Goal: Task Accomplishment & Management: Complete application form

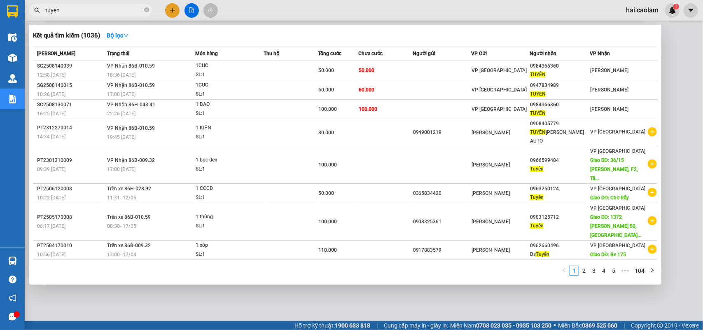
click at [127, 9] on input "tuyen" at bounding box center [93, 10] width 97 height 9
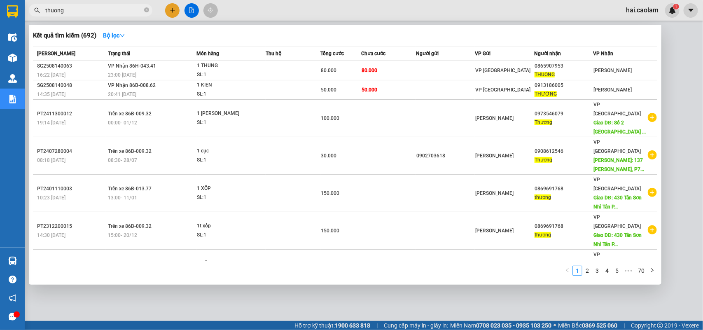
type input "thuong"
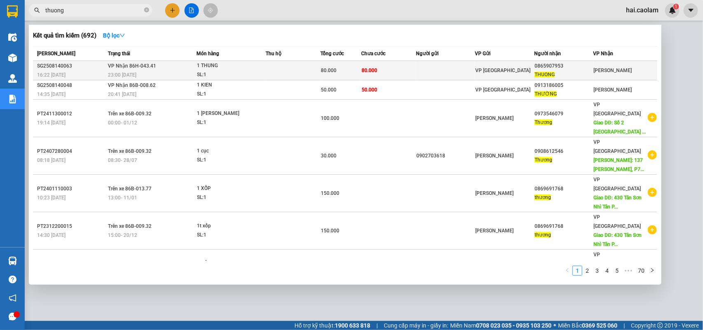
click at [423, 67] on td at bounding box center [445, 70] width 59 height 19
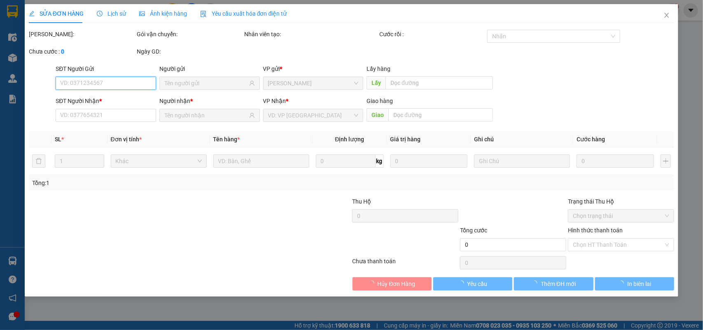
type input "0865907953"
type input "THUONG"
type input "80.000"
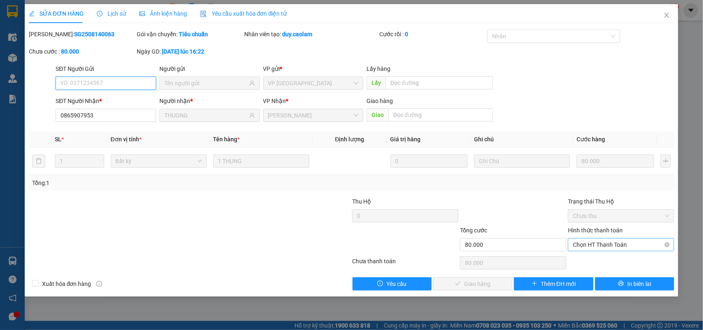
click at [610, 240] on span "Chọn HT Thanh Toán" at bounding box center [620, 244] width 96 height 12
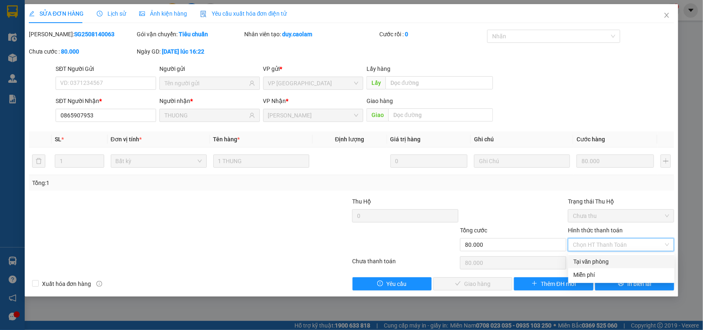
click at [604, 260] on div "Tại văn phòng" at bounding box center [621, 261] width 96 height 9
type input "0"
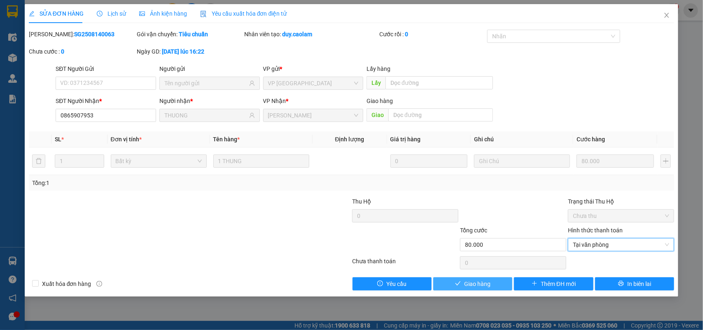
click at [490, 286] on button "Giao hàng" at bounding box center [472, 283] width 79 height 13
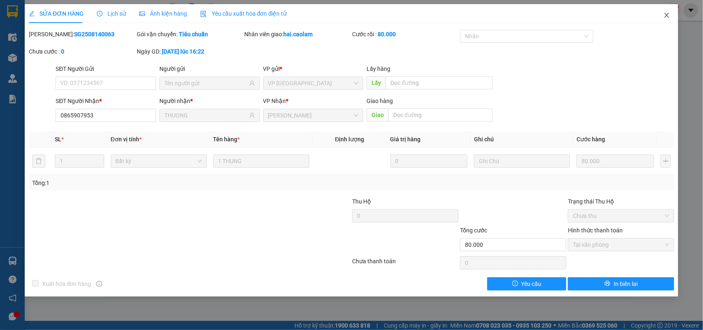
click at [670, 13] on icon "close" at bounding box center [666, 15] width 7 height 7
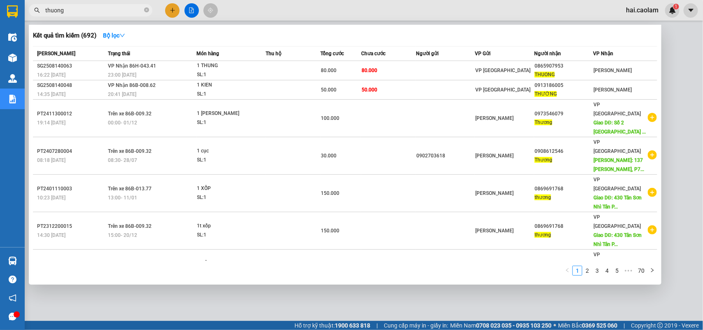
click at [120, 8] on input "thuong" at bounding box center [93, 10] width 97 height 9
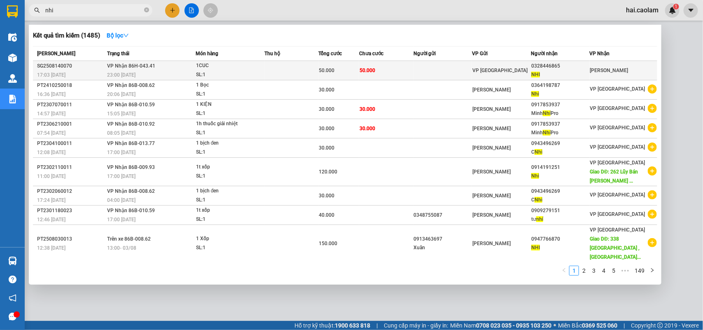
type input "nhi"
click at [566, 71] on div "NHI" at bounding box center [560, 74] width 58 height 9
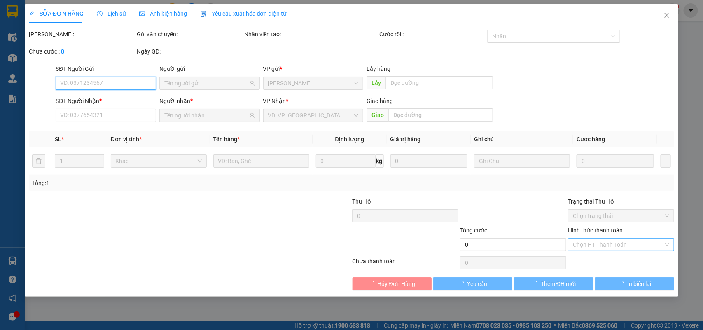
type input "0328446865"
type input "NHI"
type input "50.000"
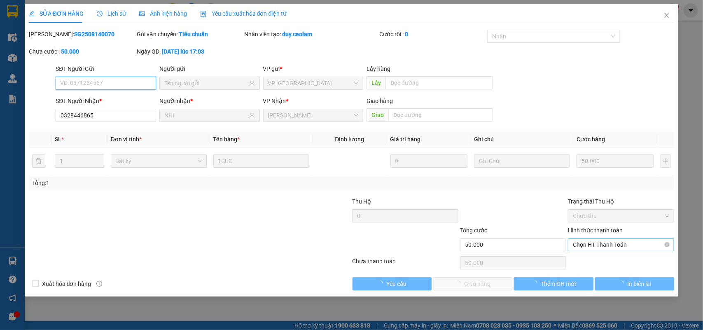
click at [606, 244] on span "Chọn HT Thanh Toán" at bounding box center [620, 244] width 96 height 12
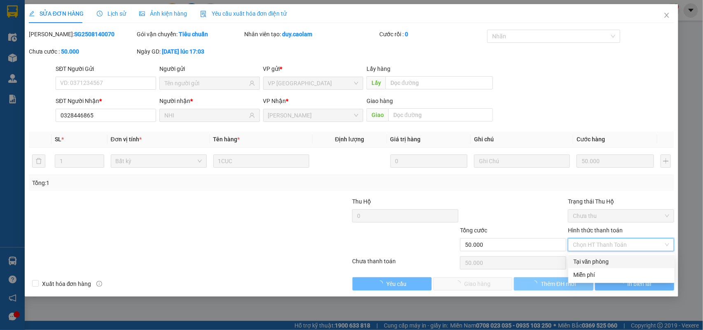
drag, startPoint x: 598, startPoint y: 259, endPoint x: 514, endPoint y: 287, distance: 88.4
click at [597, 259] on div "Tại văn phòng" at bounding box center [621, 261] width 96 height 9
type input "0"
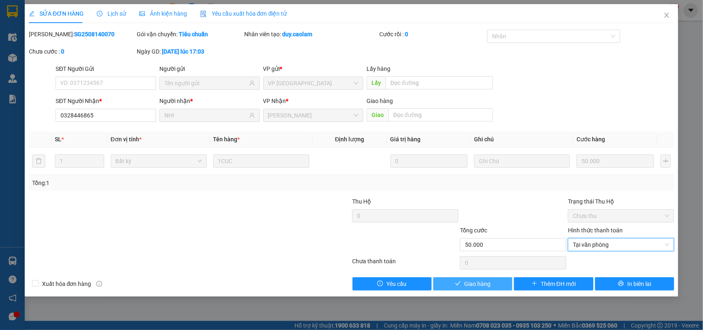
click at [474, 284] on span "Giao hàng" at bounding box center [477, 283] width 26 height 9
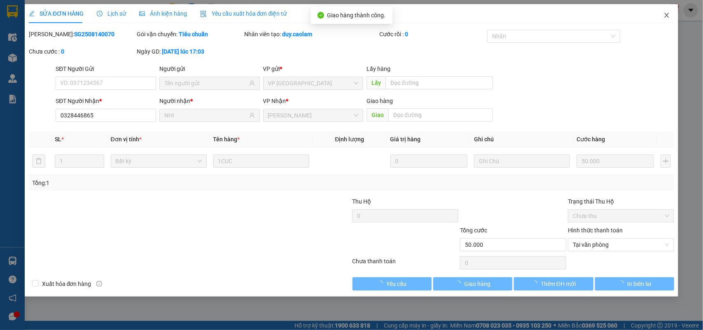
click at [668, 15] on icon "close" at bounding box center [666, 15] width 7 height 7
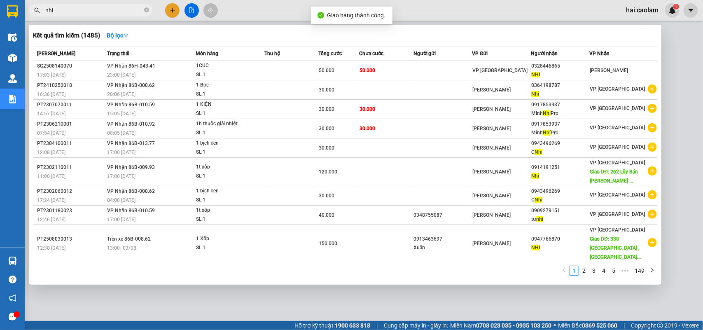
click at [121, 9] on input "nhi" at bounding box center [93, 10] width 97 height 9
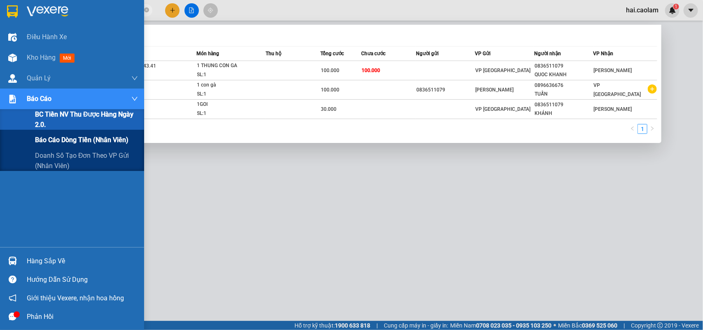
type input "083651109"
click at [83, 142] on span "Báo cáo dòng tiền (nhân viên)" at bounding box center [81, 140] width 93 height 10
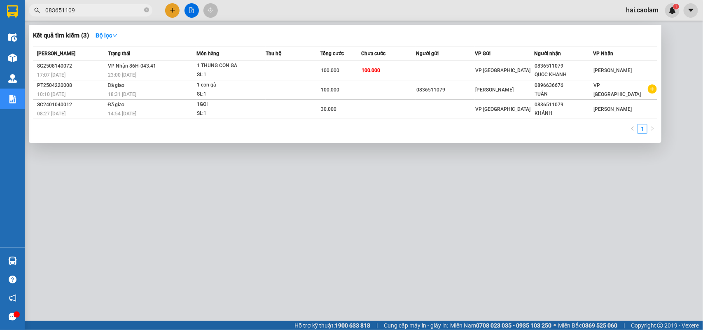
click at [382, 192] on div at bounding box center [351, 165] width 703 height 330
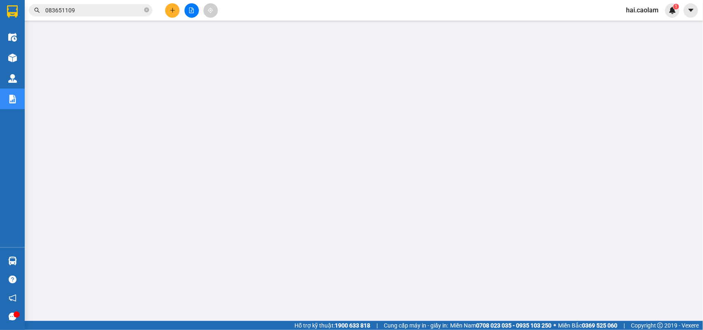
click at [98, 10] on input "083651109" at bounding box center [93, 10] width 97 height 9
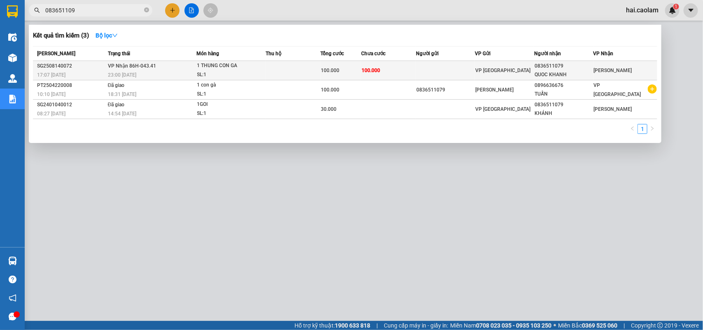
click at [428, 64] on td at bounding box center [445, 70] width 59 height 19
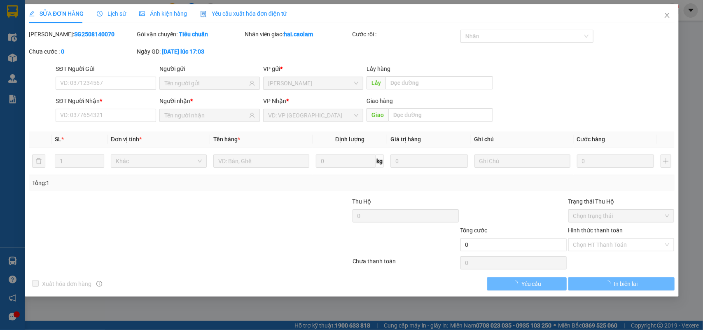
type input "0836511079"
type input "QUOC KHANH"
type input "100.000"
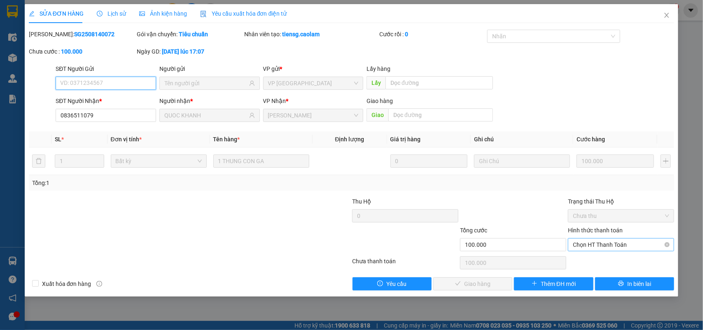
click at [603, 248] on span "Chọn HT Thanh Toán" at bounding box center [620, 244] width 96 height 12
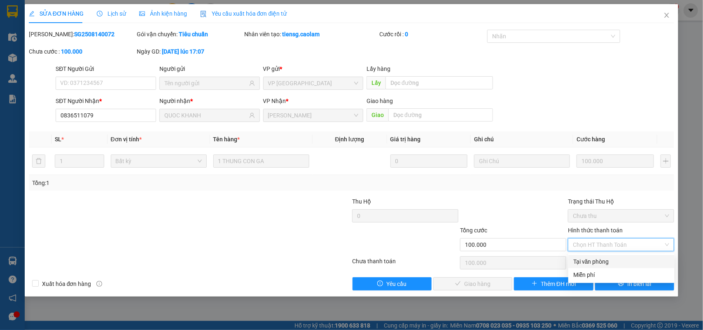
click at [586, 263] on div "Tại văn phòng" at bounding box center [621, 261] width 96 height 9
type input "0"
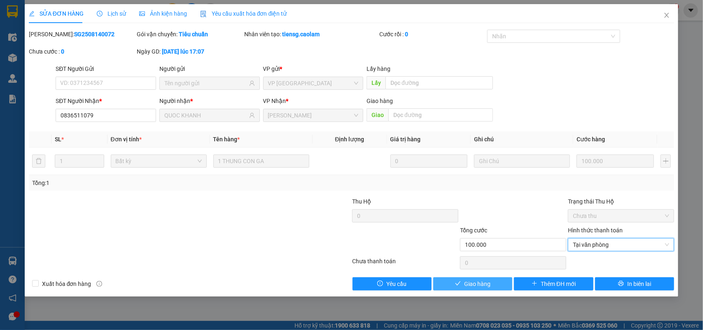
click at [479, 282] on span "Giao hàng" at bounding box center [477, 283] width 26 height 9
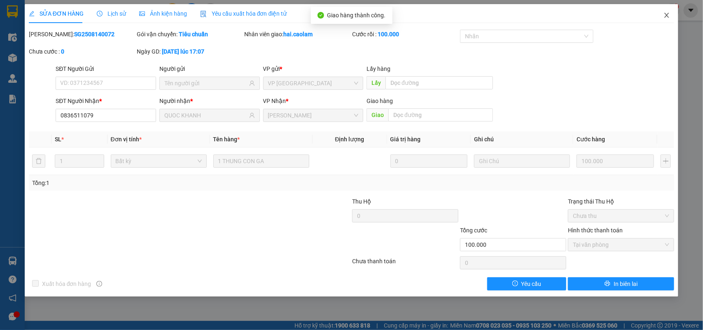
click at [669, 15] on icon "close" at bounding box center [666, 15] width 7 height 7
